Goal: Task Accomplishment & Management: Use online tool/utility

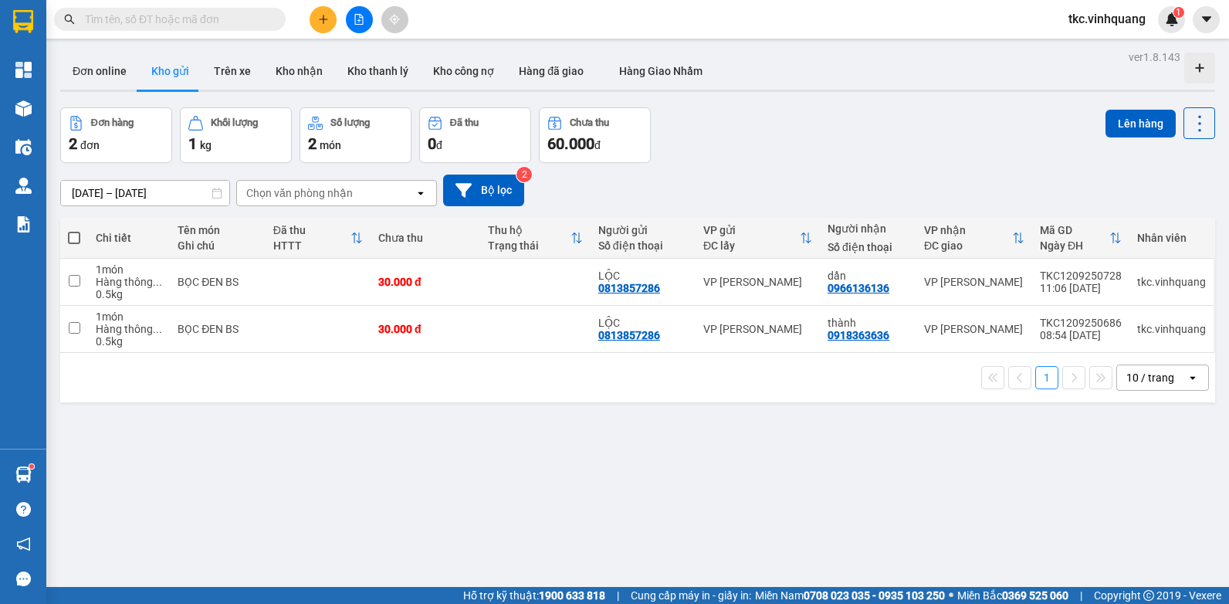
click at [72, 236] on span at bounding box center [74, 238] width 12 height 12
click at [74, 230] on input "checkbox" at bounding box center [74, 230] width 0 height 0
checkbox input "true"
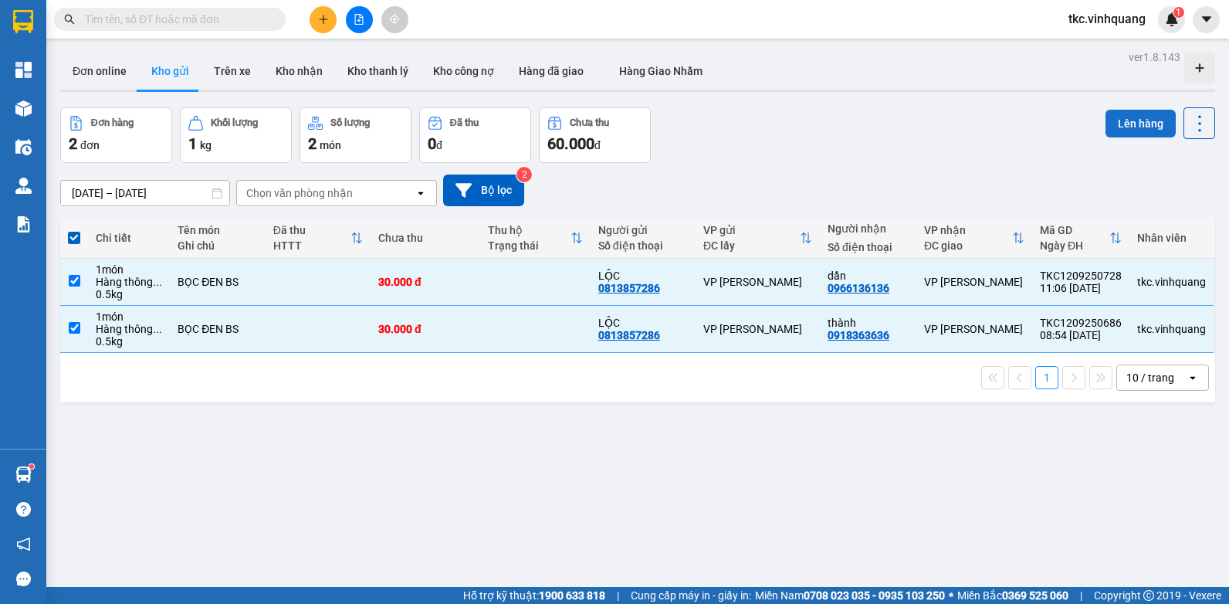
click at [1129, 126] on button "Lên hàng" at bounding box center [1141, 124] width 70 height 28
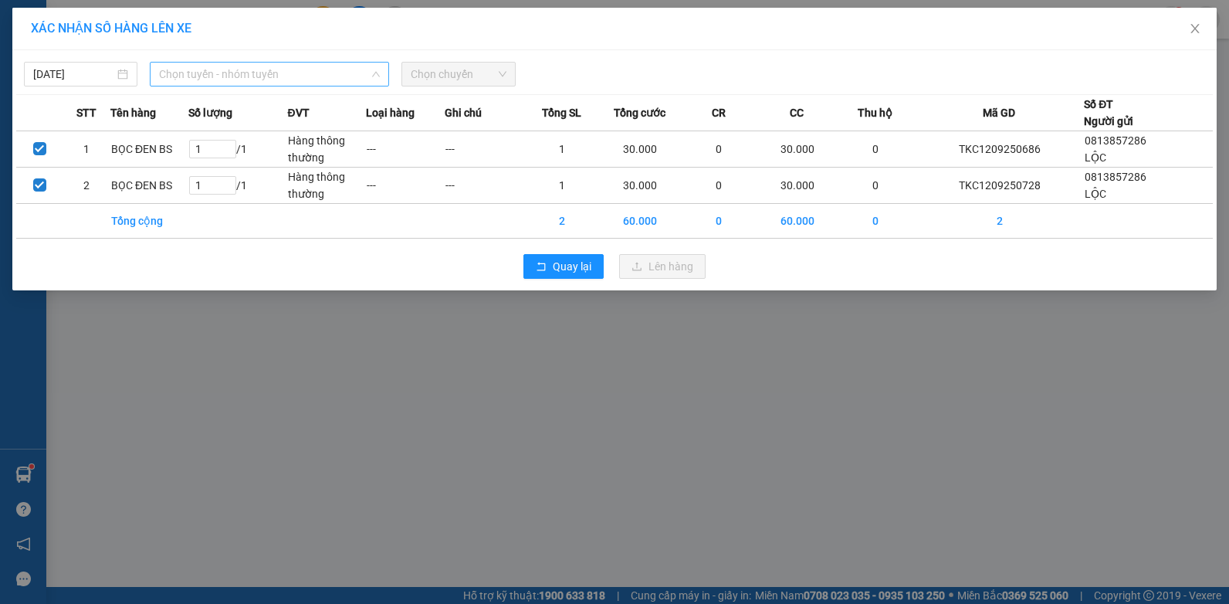
click at [222, 78] on span "Chọn tuyến - nhóm tuyến" at bounding box center [269, 74] width 221 height 23
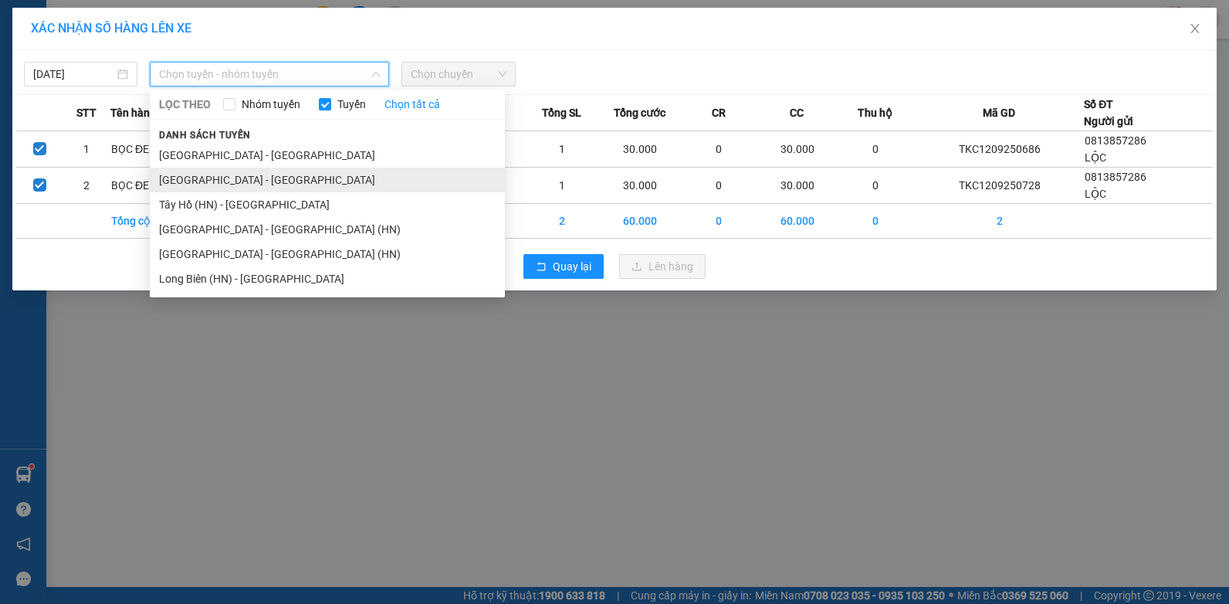
click at [177, 177] on li "[GEOGRAPHIC_DATA] - [GEOGRAPHIC_DATA]" at bounding box center [327, 180] width 355 height 25
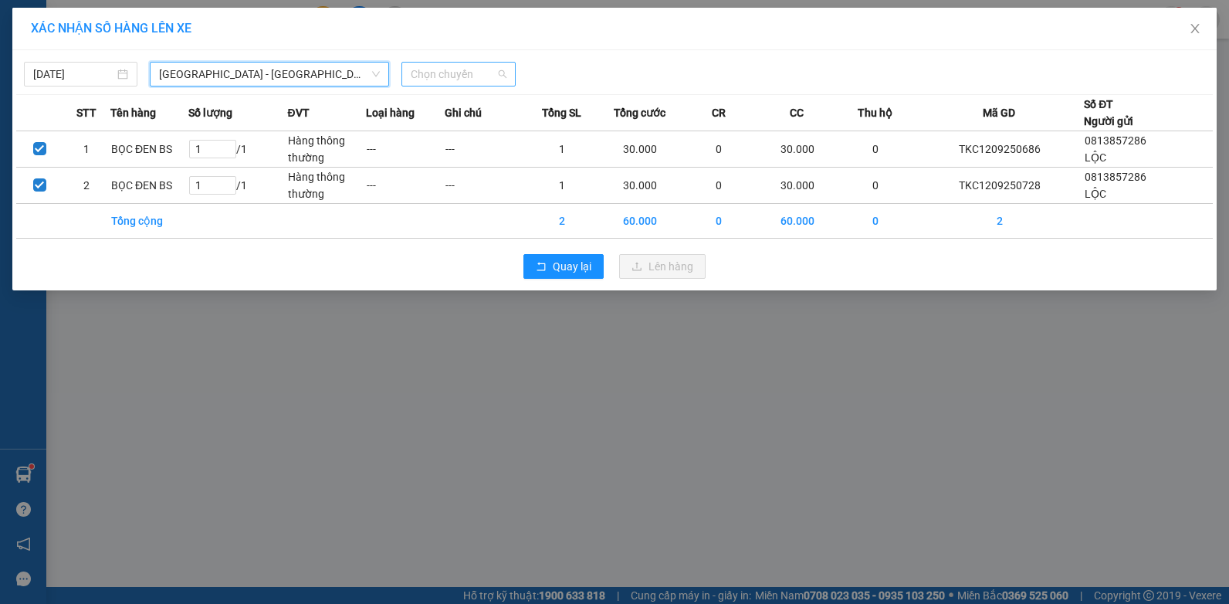
click at [466, 70] on span "Chọn chuyến" at bounding box center [458, 74] width 95 height 23
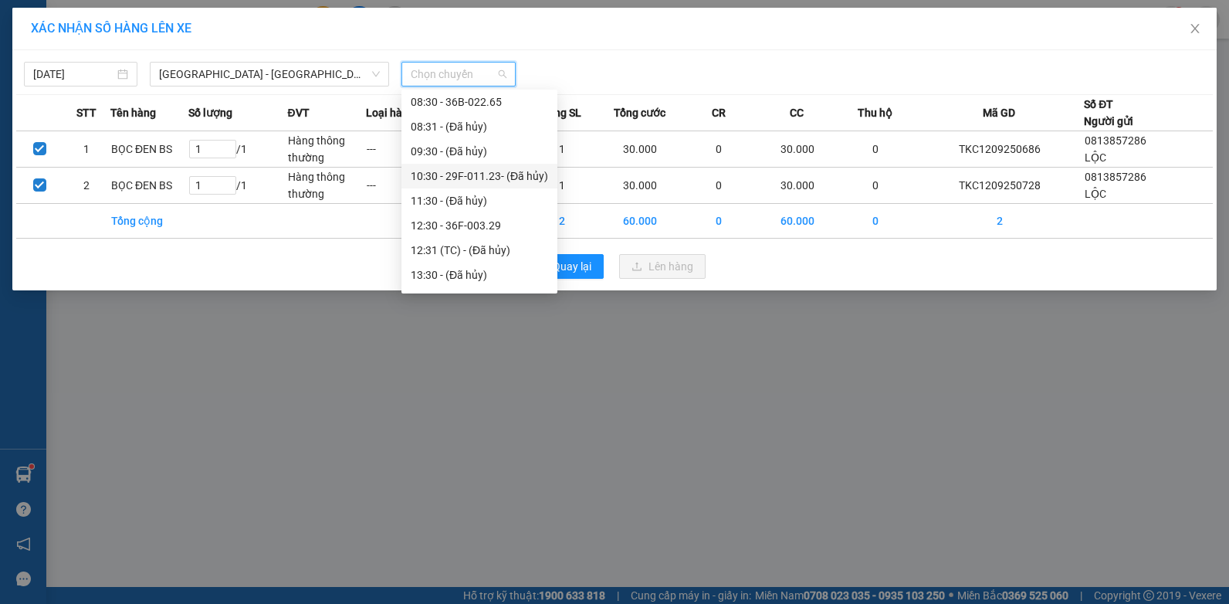
scroll to position [154, 0]
click at [486, 150] on div "12:30 - 36F-003.29" at bounding box center [479, 148] width 137 height 17
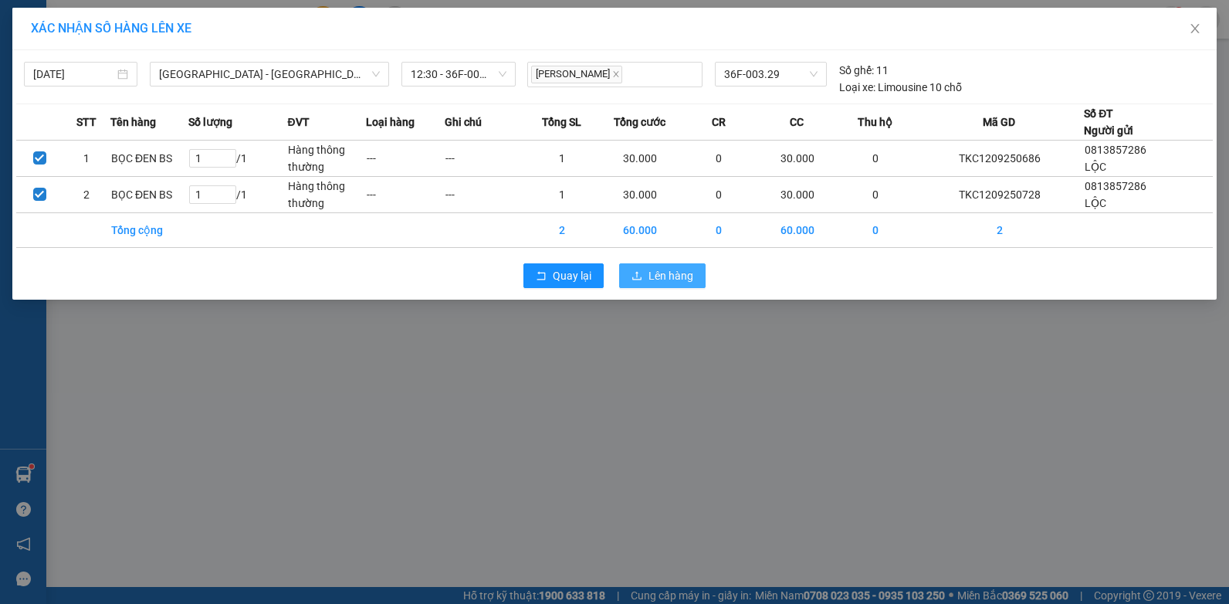
click at [679, 275] on span "Lên hàng" at bounding box center [671, 275] width 45 height 17
